Goal: Task Accomplishment & Management: Use online tool/utility

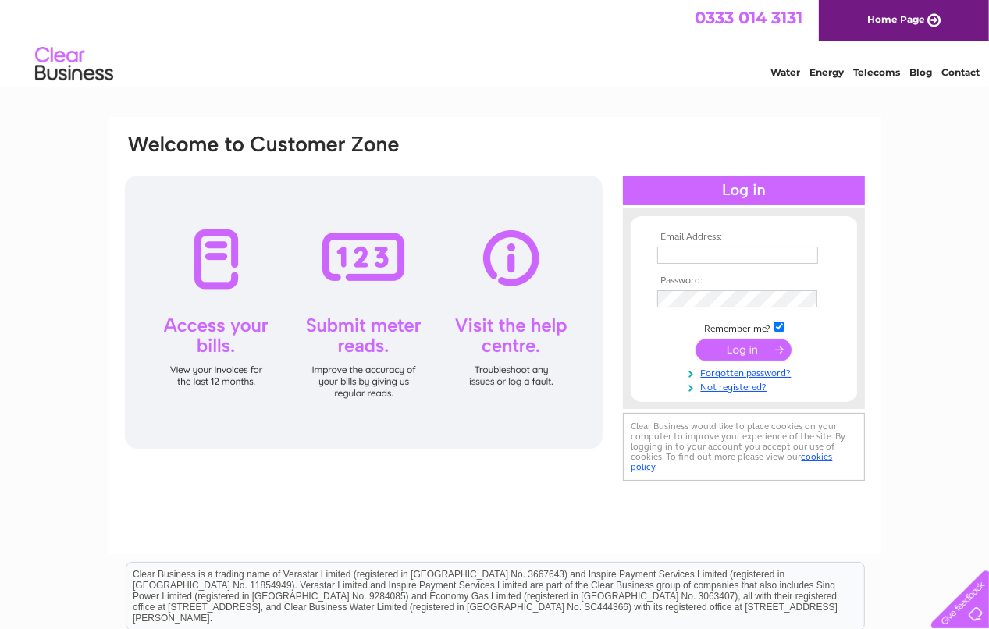
click at [707, 254] on input "text" at bounding box center [738, 255] width 161 height 17
type input "anchalee.mauy@gmail.com"
click at [696, 340] on input "submit" at bounding box center [744, 351] width 96 height 22
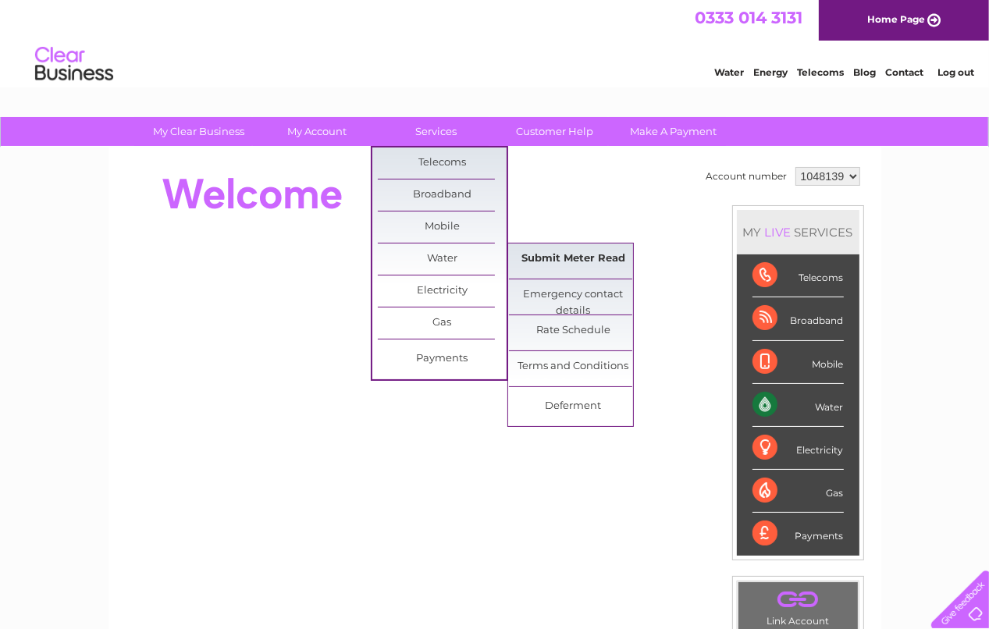
click at [540, 255] on link "Submit Meter Read" at bounding box center [573, 259] width 129 height 31
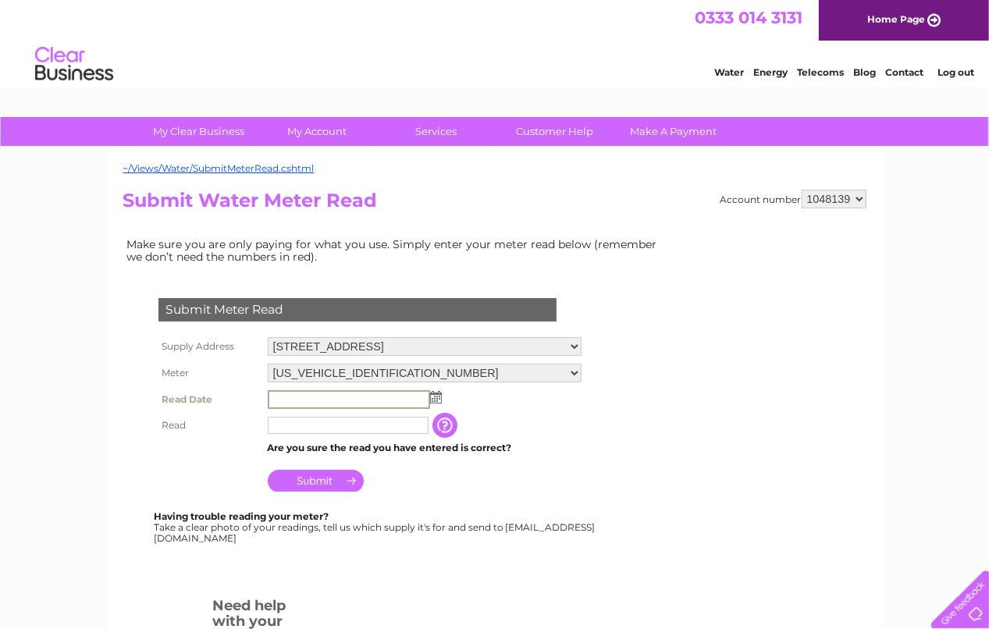
click at [312, 401] on input "text" at bounding box center [349, 399] width 162 height 19
click at [433, 397] on img at bounding box center [436, 397] width 12 height 12
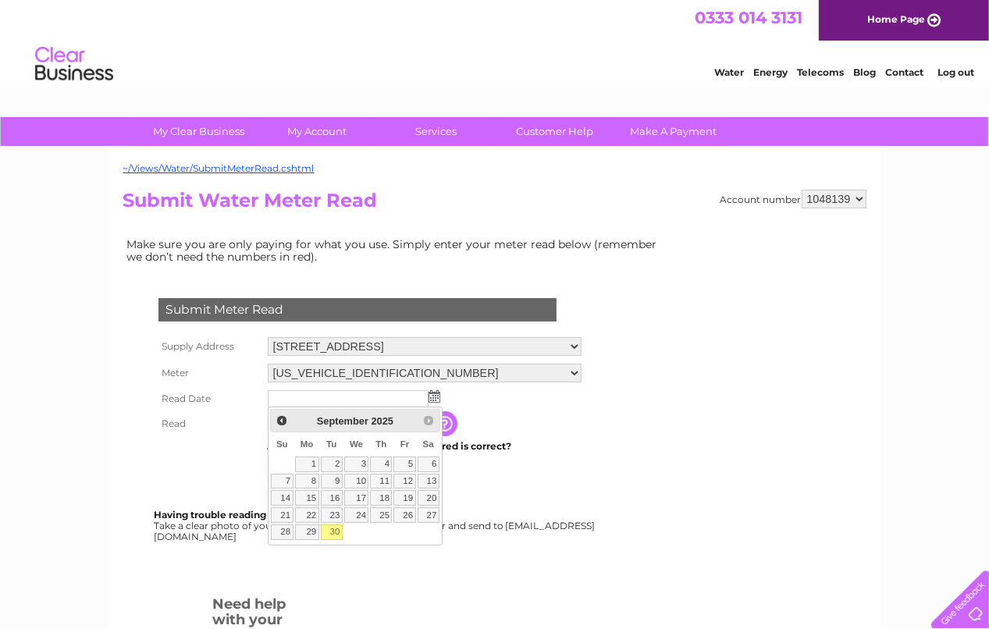
click at [331, 527] on link "30" at bounding box center [332, 533] width 22 height 16
type input "2025/09/30"
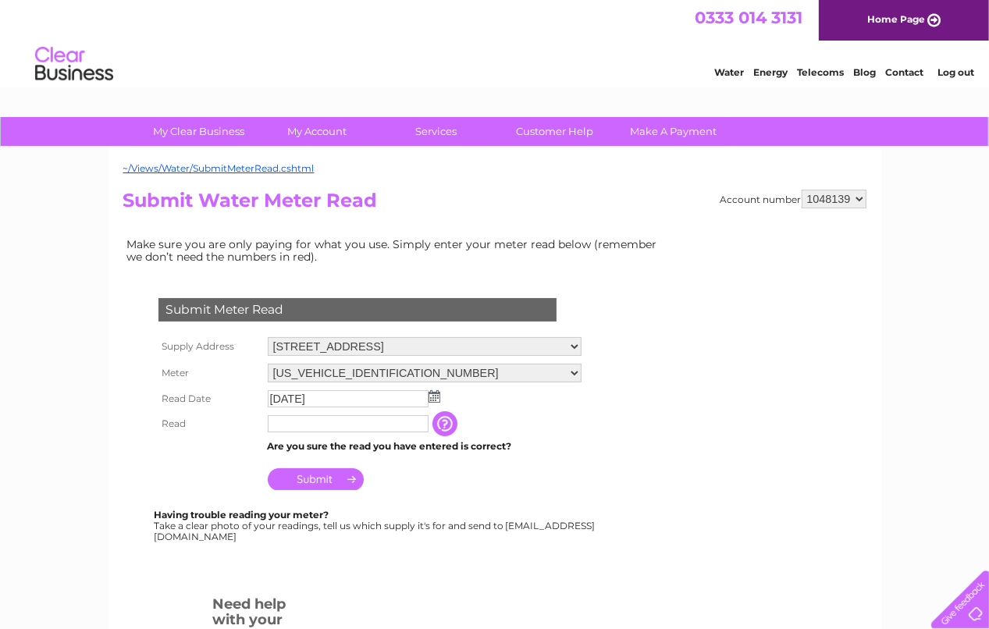
click at [301, 423] on input "text" at bounding box center [348, 423] width 161 height 17
type input "484"
click at [319, 475] on input "Submit" at bounding box center [316, 480] width 96 height 22
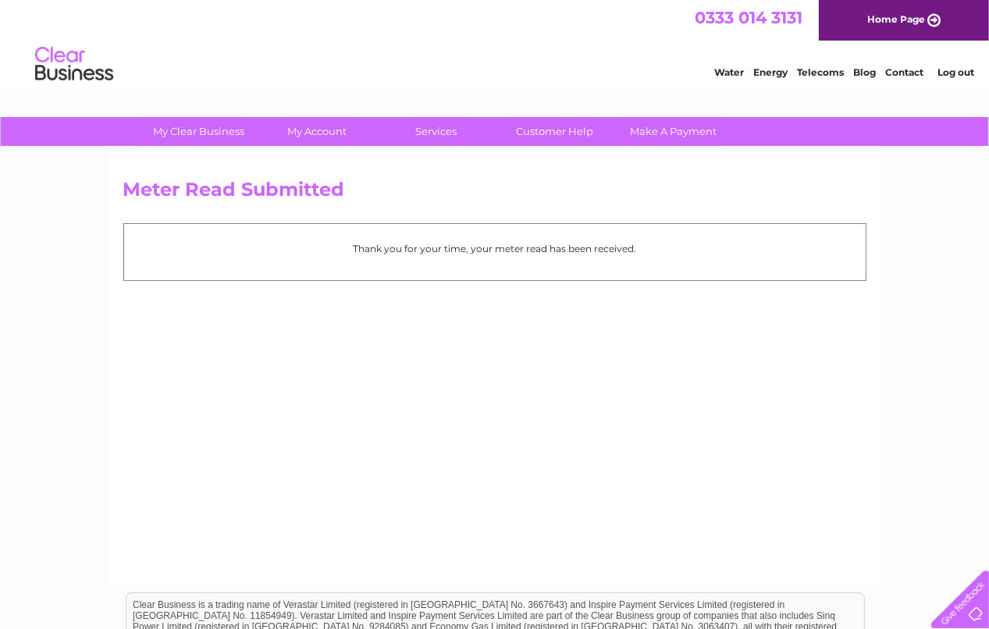
click at [948, 70] on link "Log out" at bounding box center [956, 72] width 37 height 12
